Goal: Task Accomplishment & Management: Manage account settings

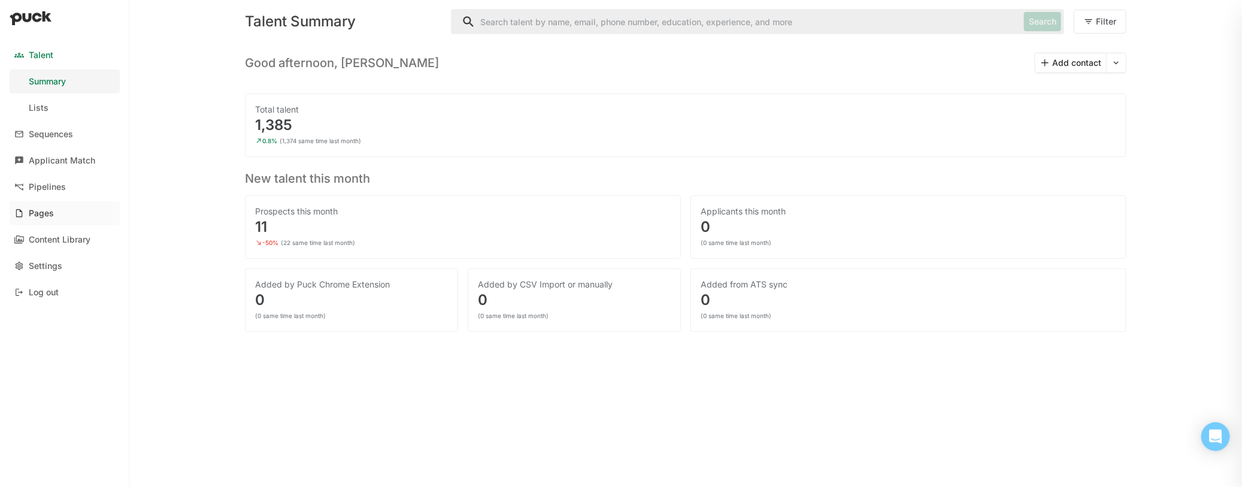
click at [49, 211] on div "Pages" at bounding box center [41, 213] width 25 height 10
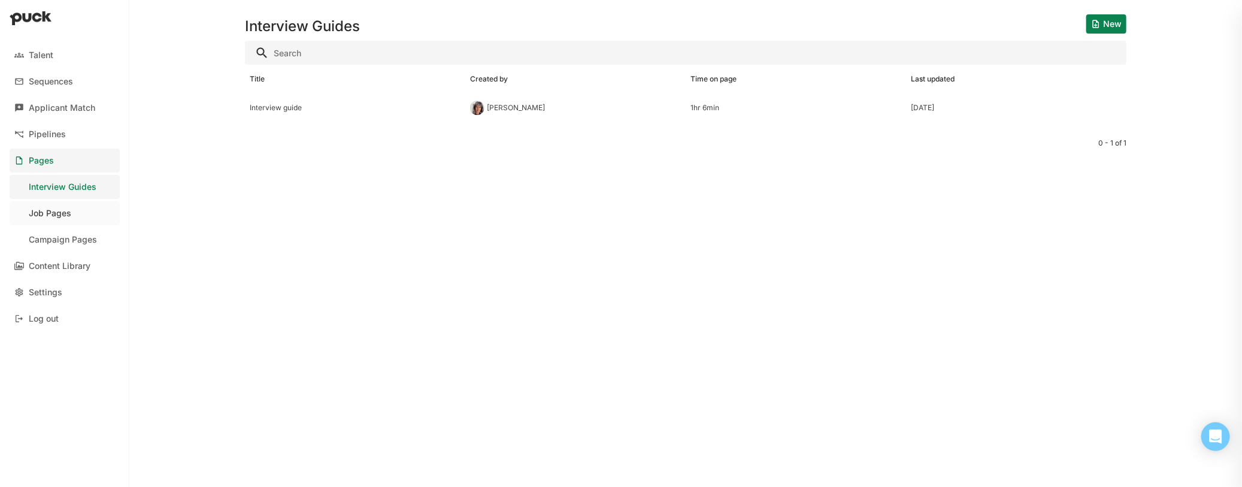
click at [57, 215] on div "Job Pages" at bounding box center [50, 213] width 43 height 10
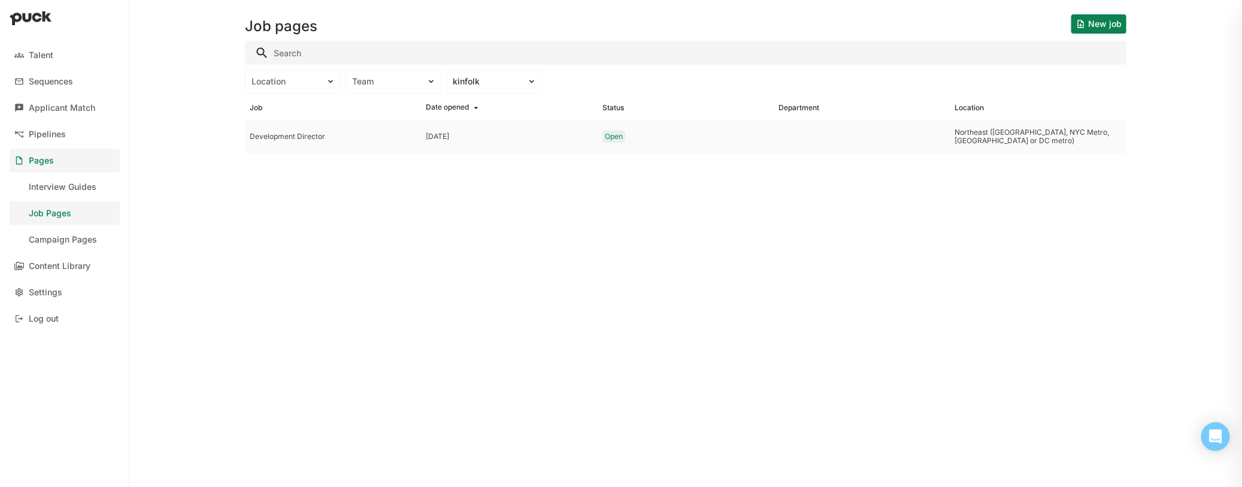
click at [347, 135] on div "Development Director" at bounding box center [333, 136] width 167 height 8
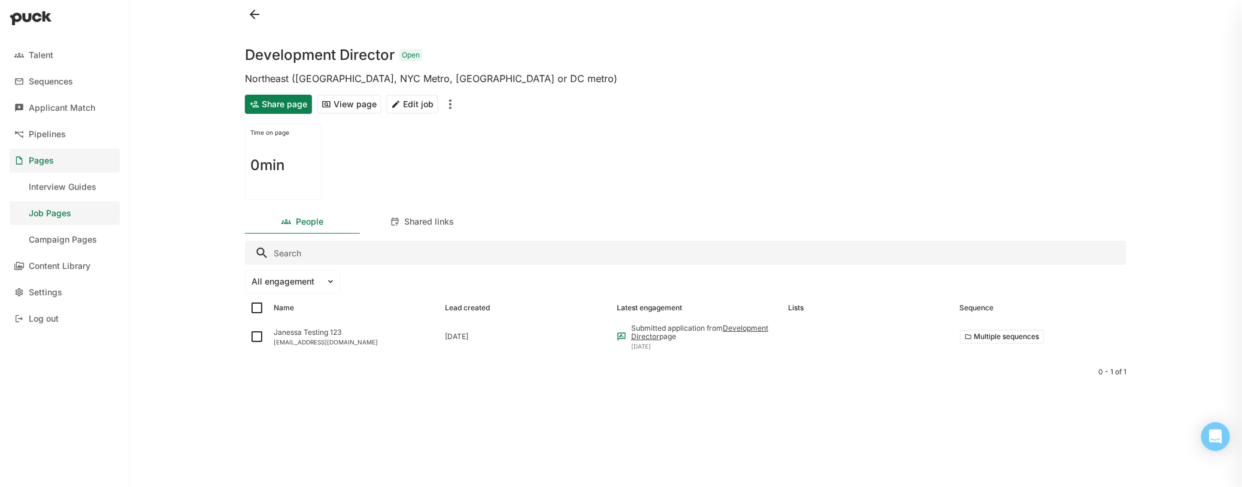
click at [450, 105] on img "More options" at bounding box center [450, 104] width 14 height 14
click at [419, 105] on button "Edit job" at bounding box center [412, 104] width 52 height 19
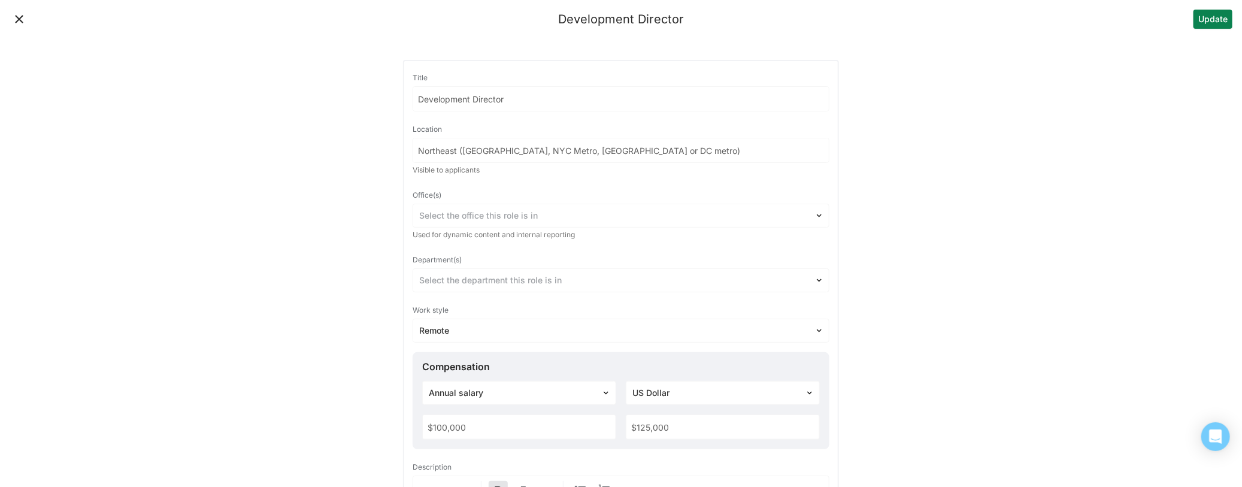
click at [1203, 24] on button "Update" at bounding box center [1213, 19] width 39 height 19
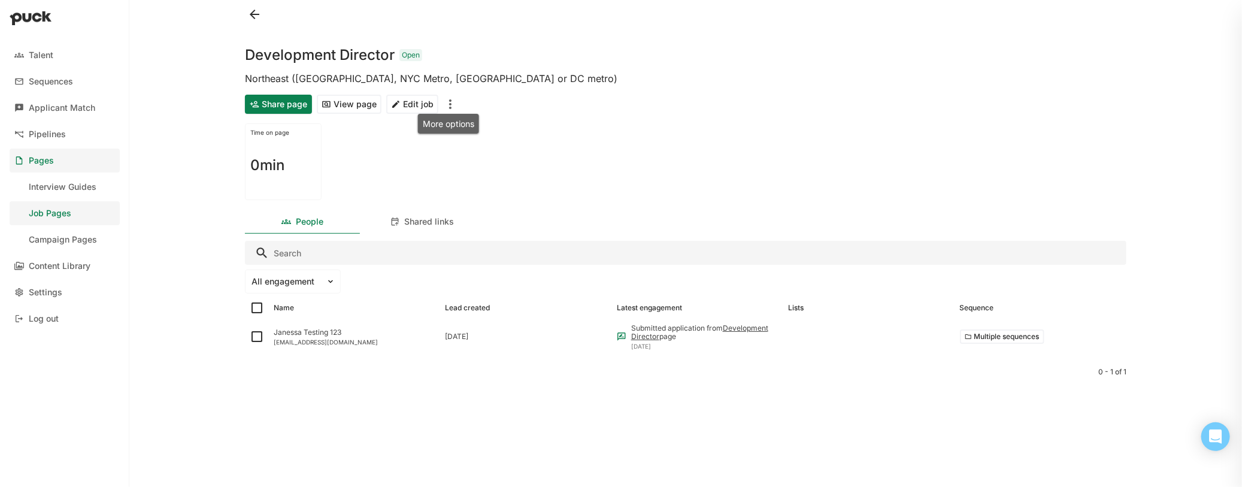
click at [446, 104] on img "More options" at bounding box center [450, 104] width 14 height 14
click at [620, 153] on div "Time on page 0min" at bounding box center [686, 162] width 882 height 86
